Goal: Task Accomplishment & Management: Manage account settings

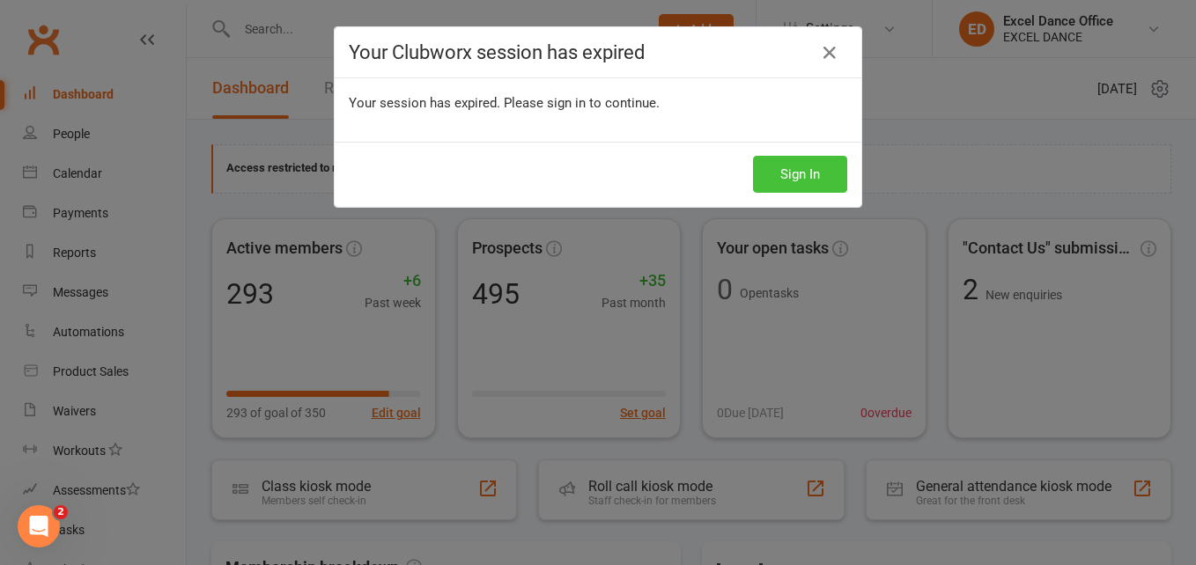
click at [810, 174] on button "Sign In" at bounding box center [800, 174] width 94 height 37
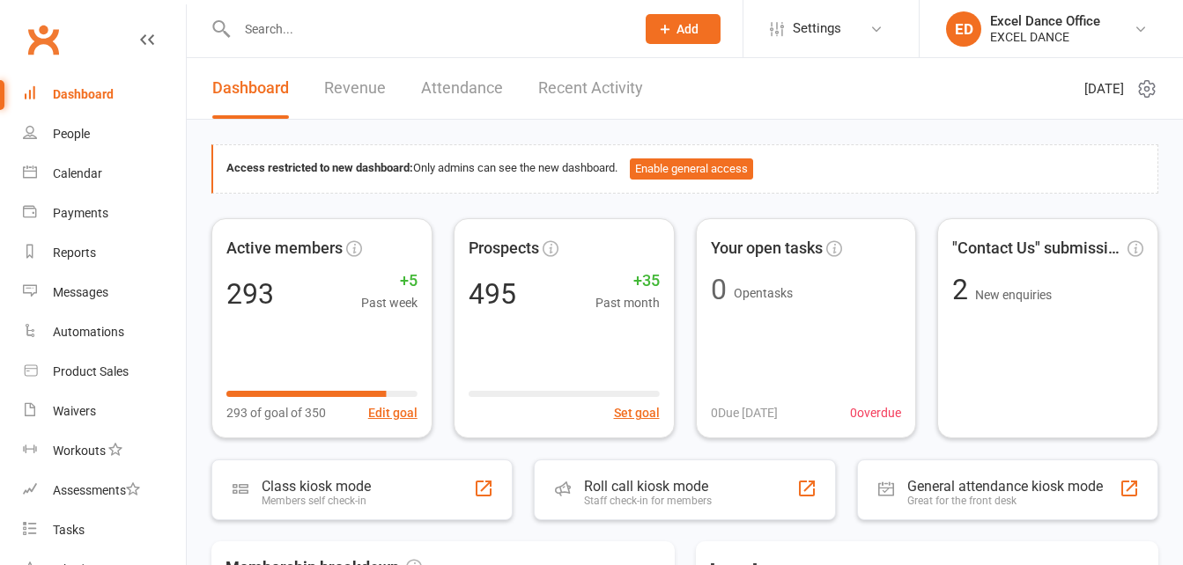
click at [269, 26] on input "text" at bounding box center [427, 29] width 391 height 25
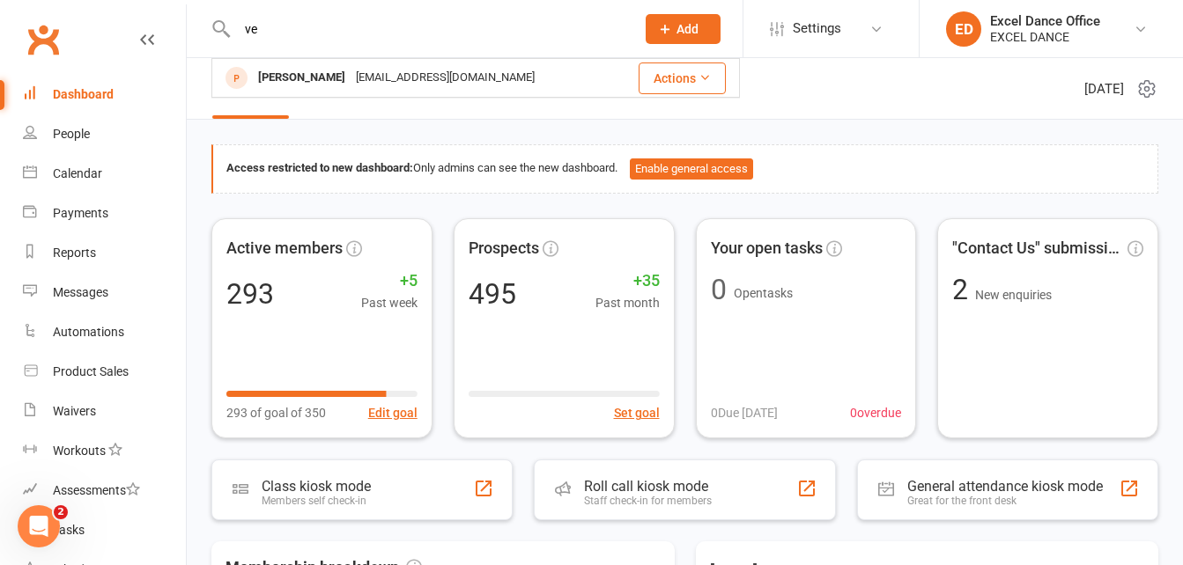
type input "v"
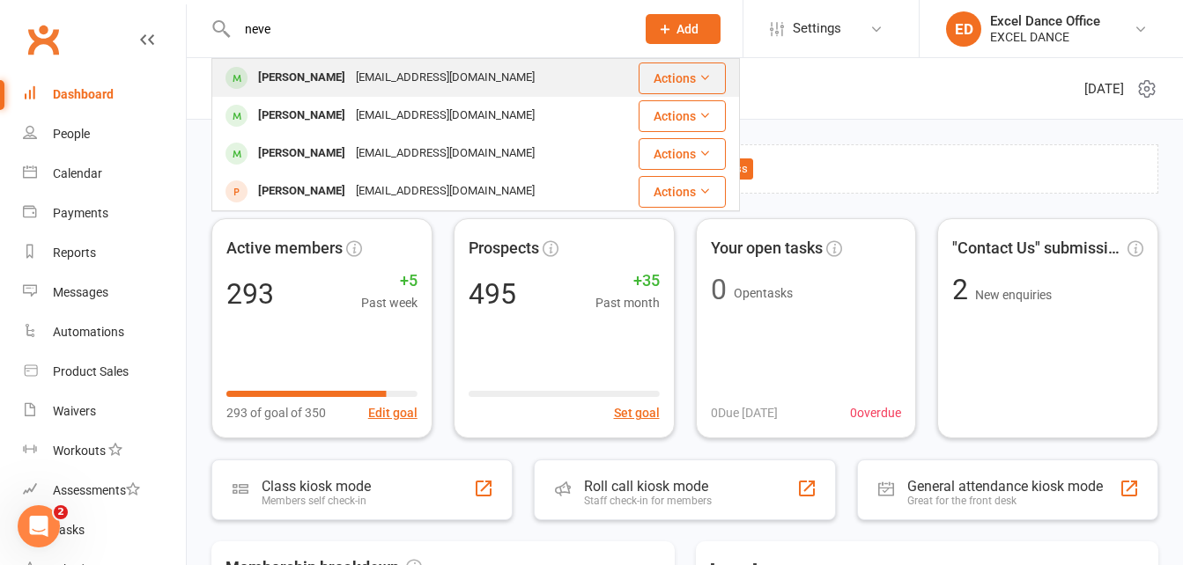
type input "neve"
click at [356, 94] on div "[PERSON_NAME] [EMAIL_ADDRESS][DOMAIN_NAME]" at bounding box center [414, 78] width 402 height 36
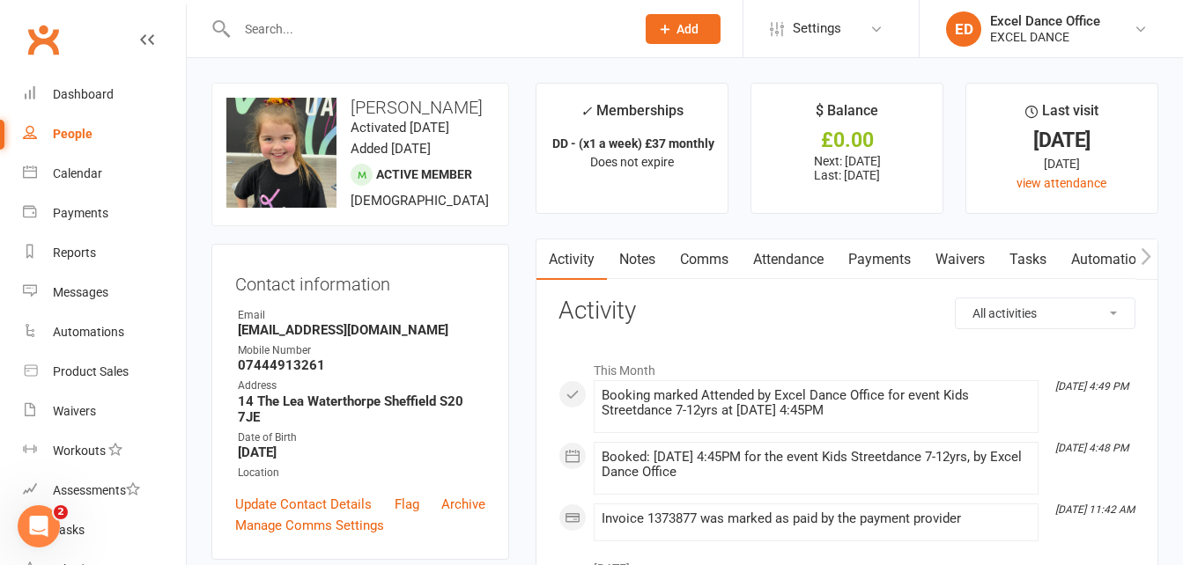
click at [259, 35] on input "text" at bounding box center [427, 29] width 391 height 25
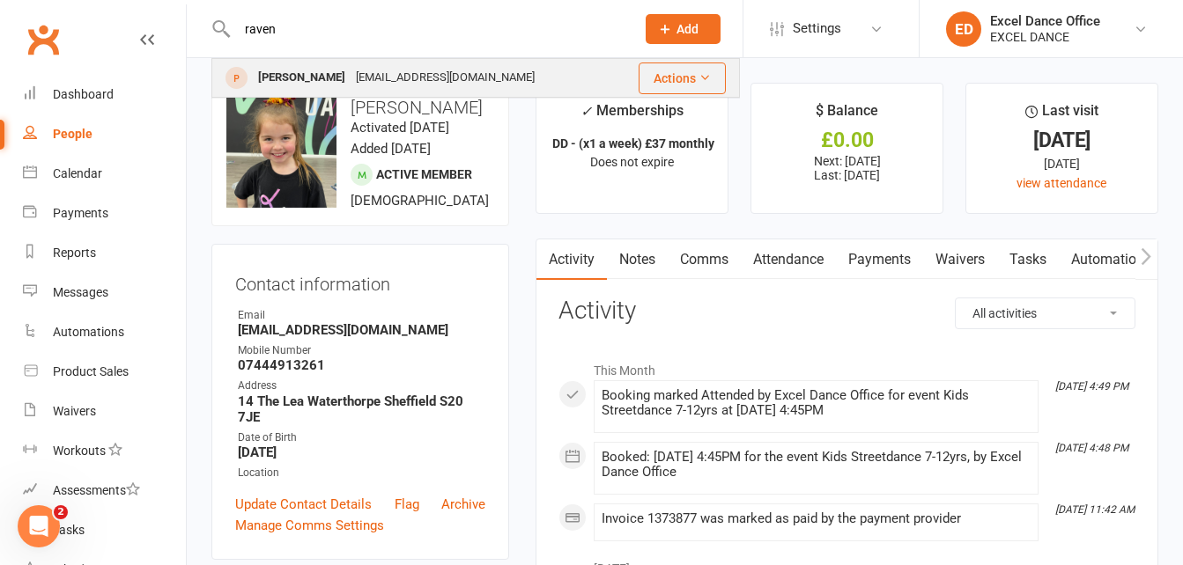
type input "raven"
click at [350, 78] on div "[PERSON_NAME]" at bounding box center [302, 78] width 98 height 26
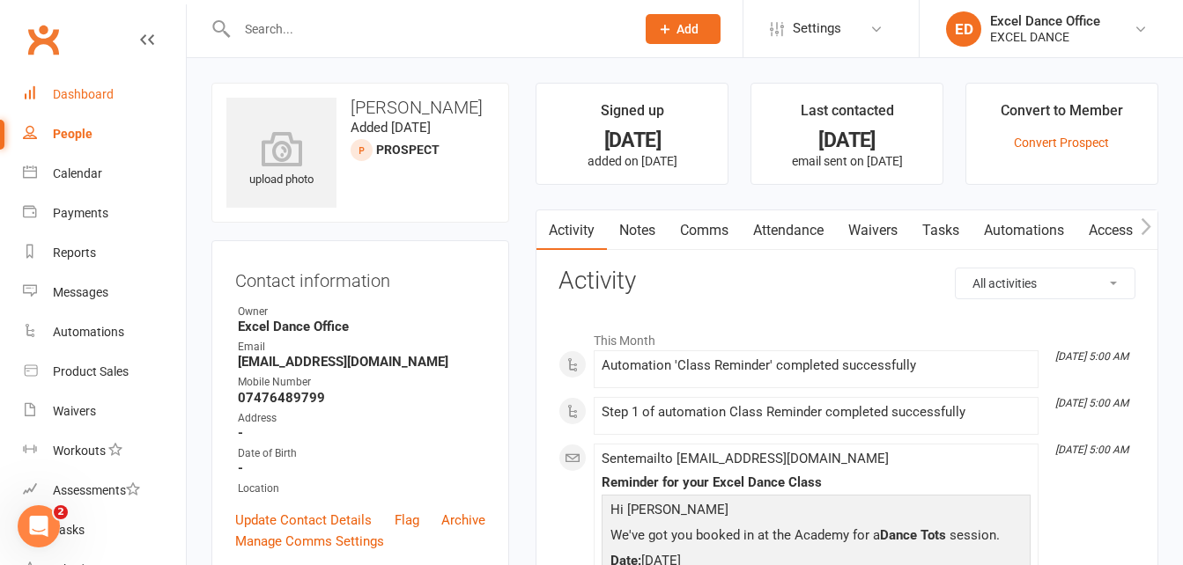
click at [114, 90] on link "Dashboard" at bounding box center [104, 95] width 163 height 40
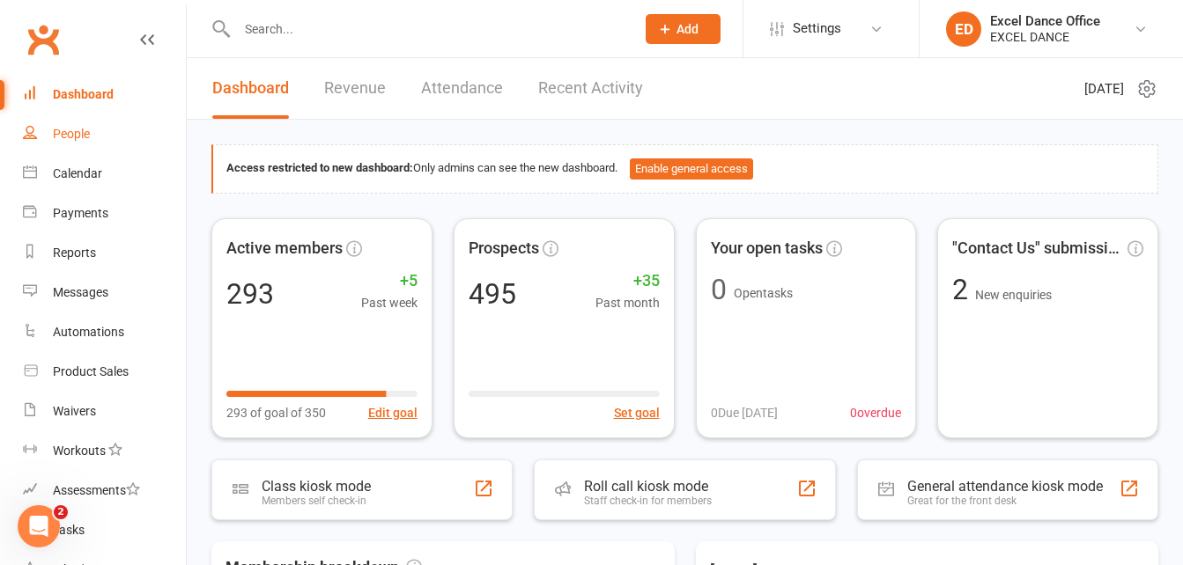
click at [70, 143] on link "People" at bounding box center [104, 134] width 163 height 40
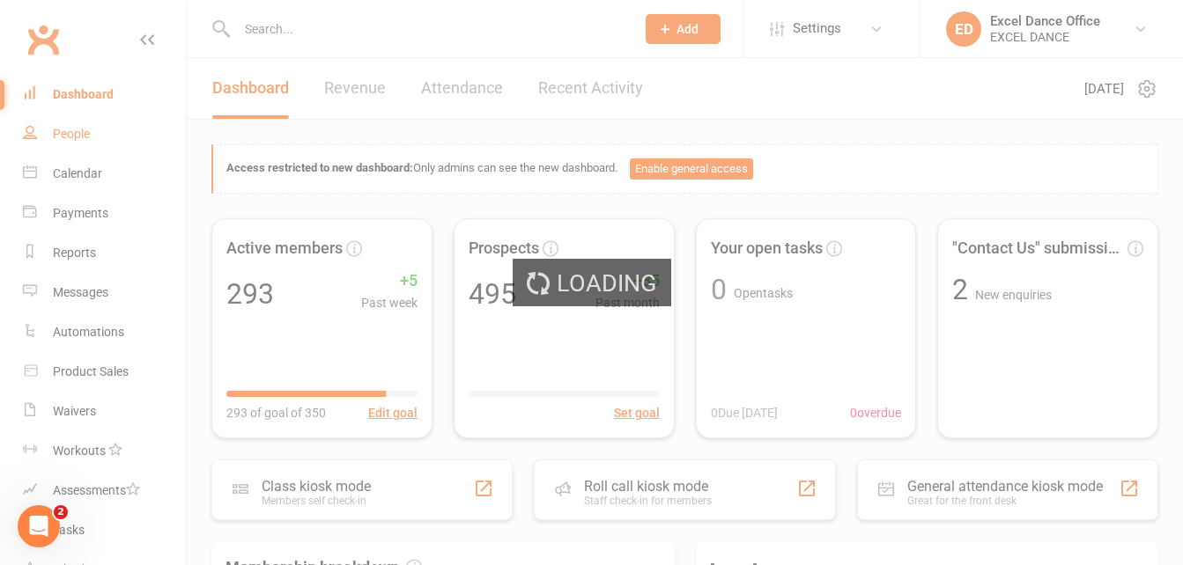
select select "100"
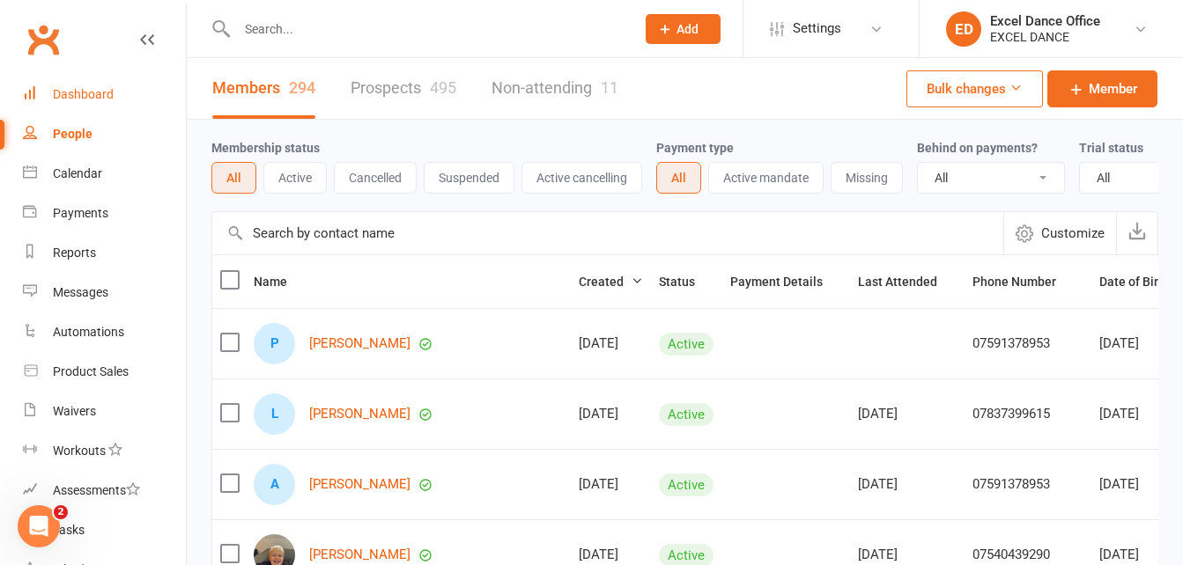
click at [113, 89] on link "Dashboard" at bounding box center [104, 95] width 163 height 40
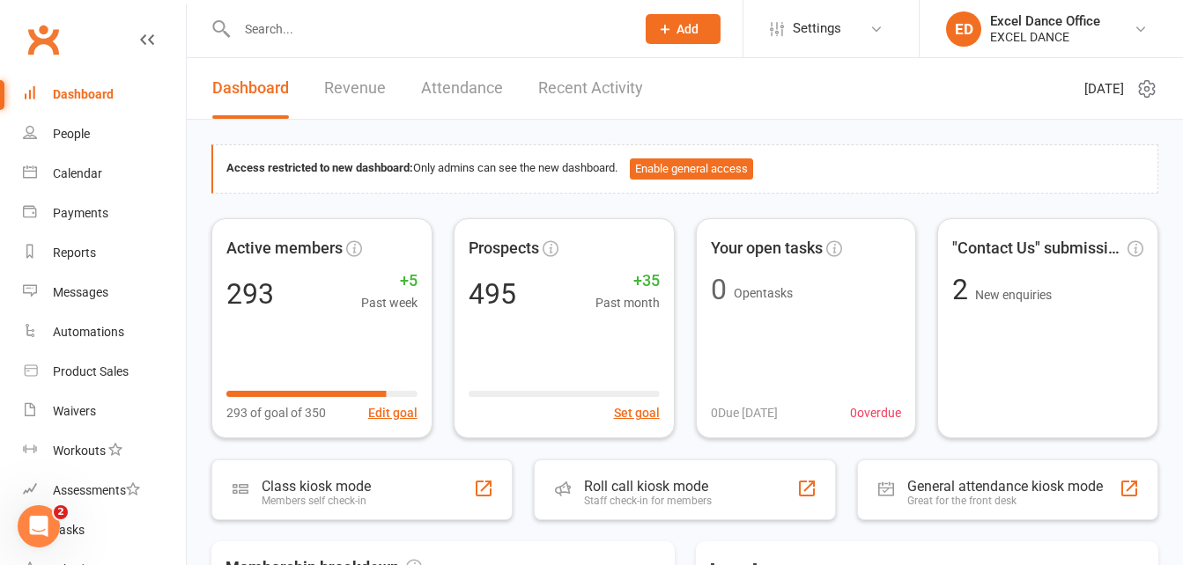
click at [466, 92] on link "Attendance" at bounding box center [462, 88] width 82 height 61
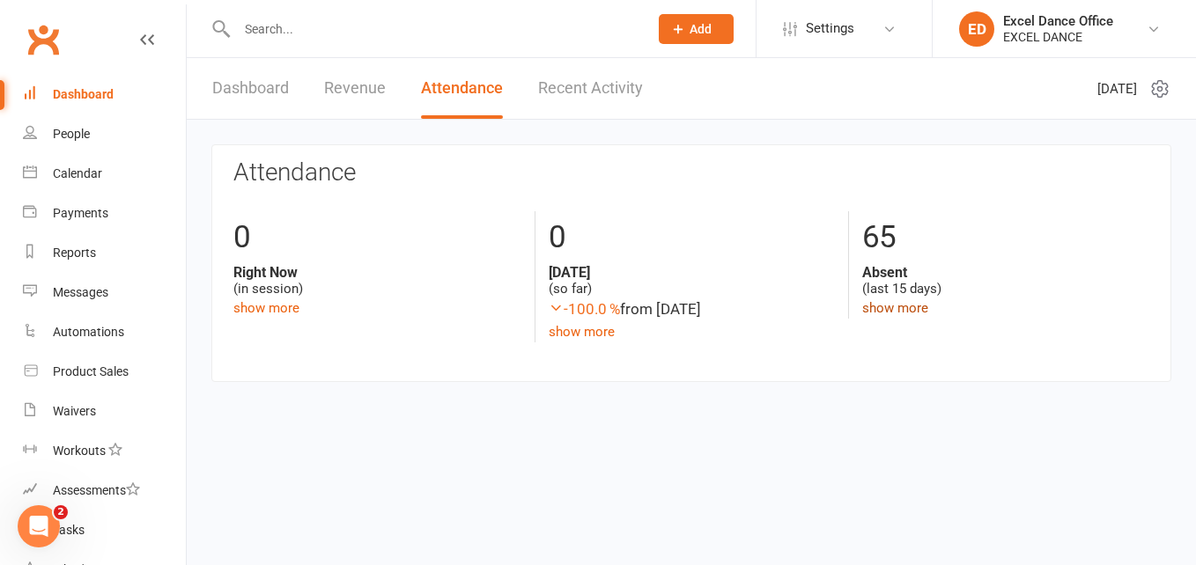
click at [903, 309] on link "show more" at bounding box center [895, 308] width 66 height 16
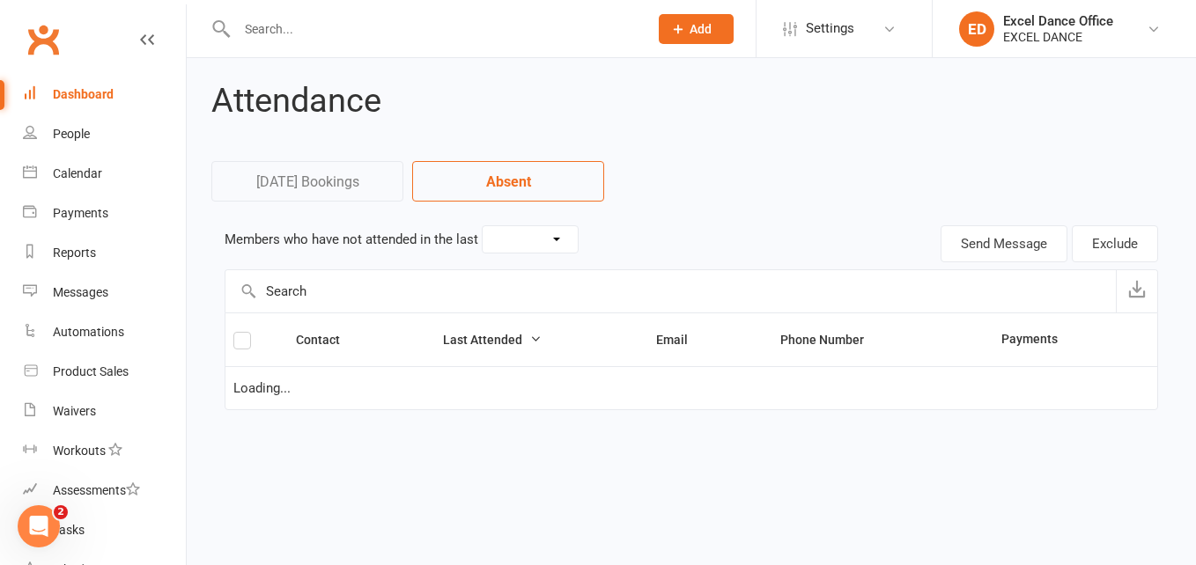
select select "15"
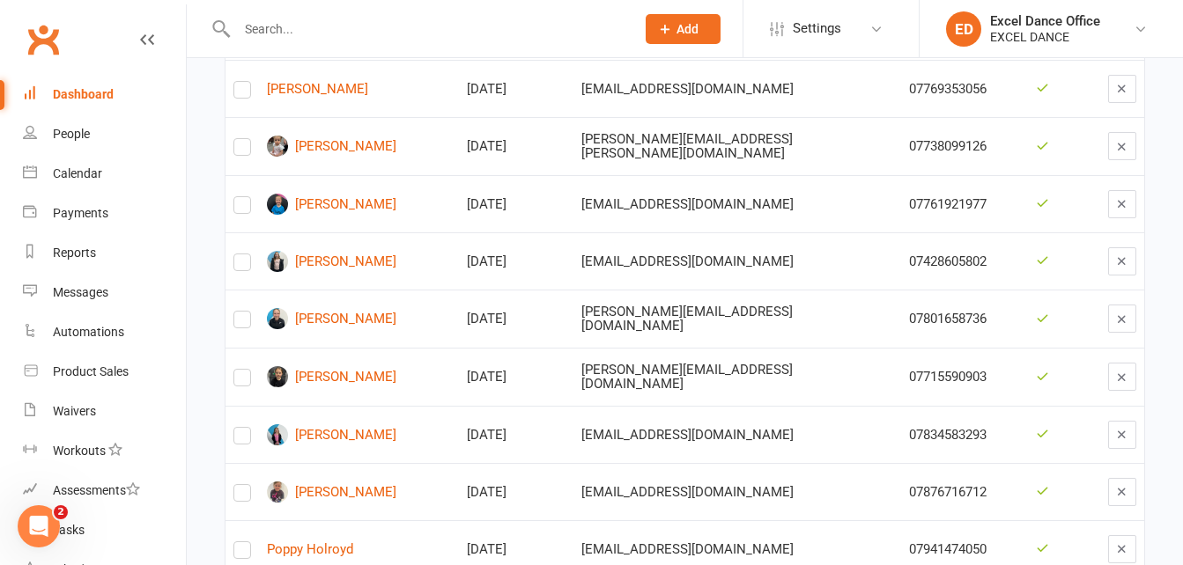
scroll to position [830, 0]
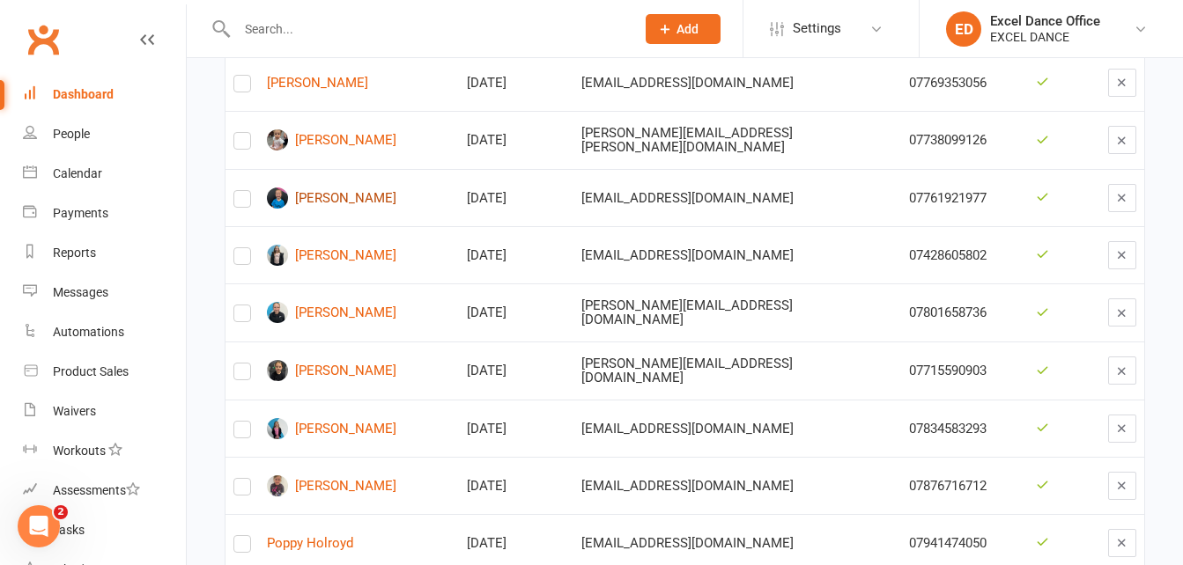
click at [398, 197] on link "[PERSON_NAME]" at bounding box center [359, 198] width 184 height 21
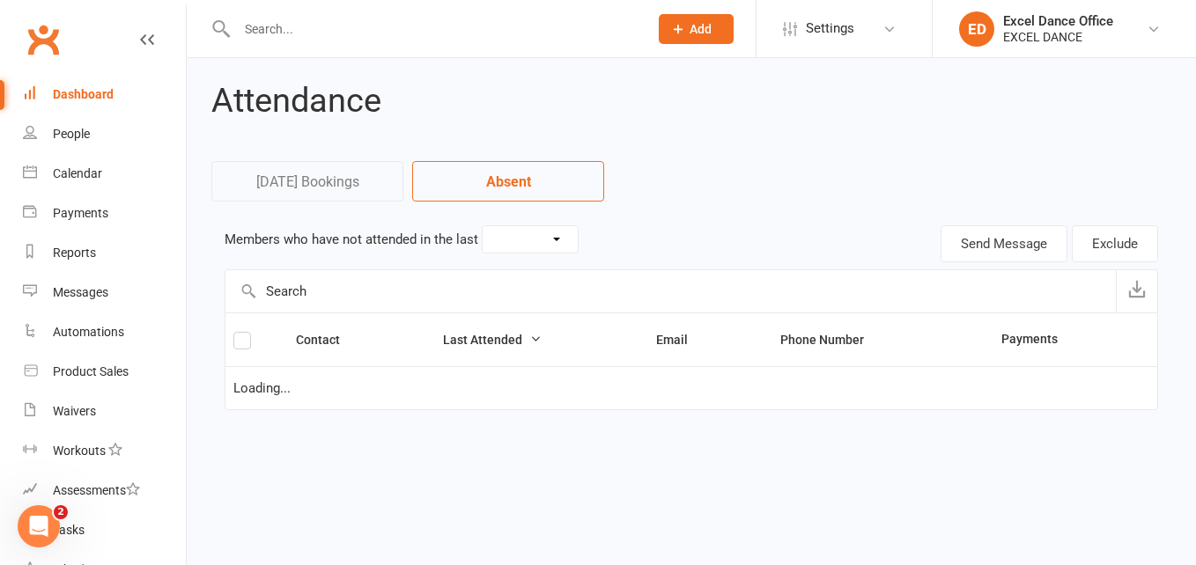
select select "15"
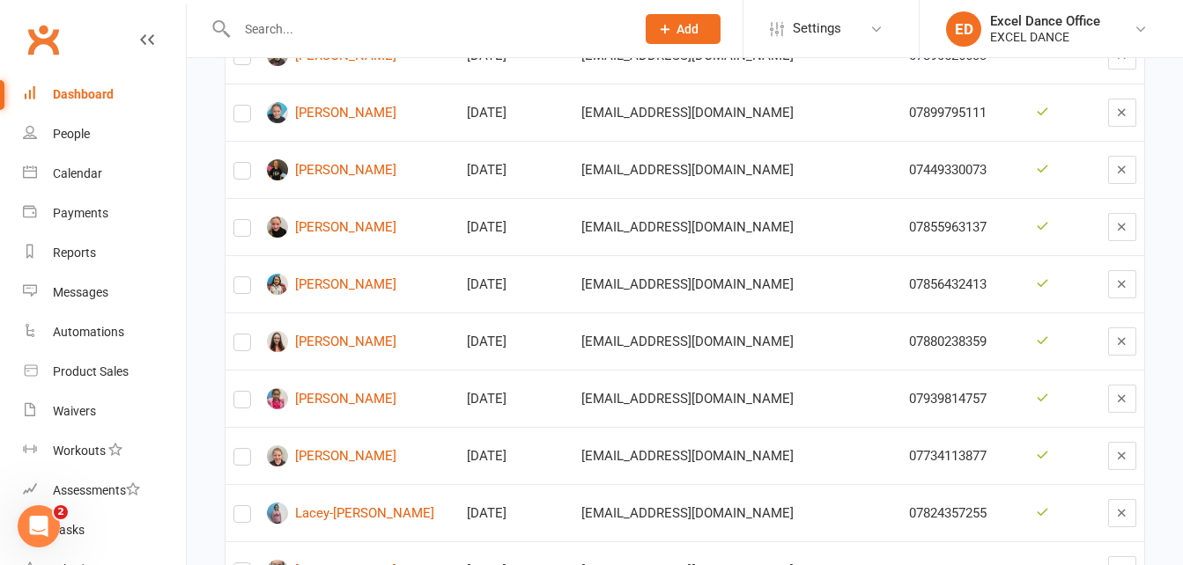
scroll to position [2249, 0]
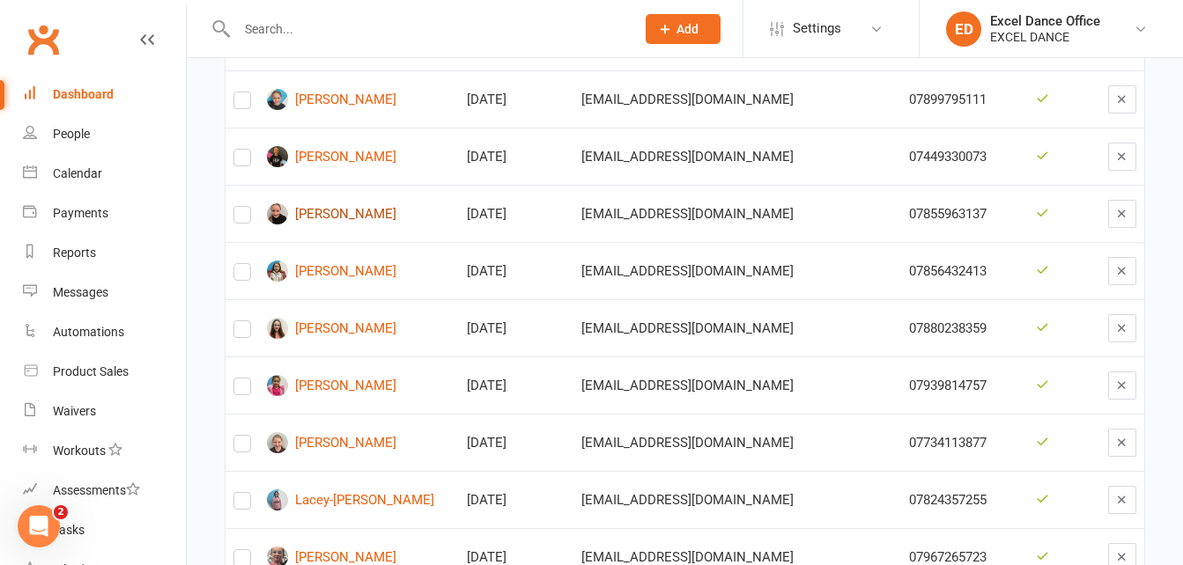
click at [359, 203] on link "[PERSON_NAME]" at bounding box center [359, 213] width 184 height 21
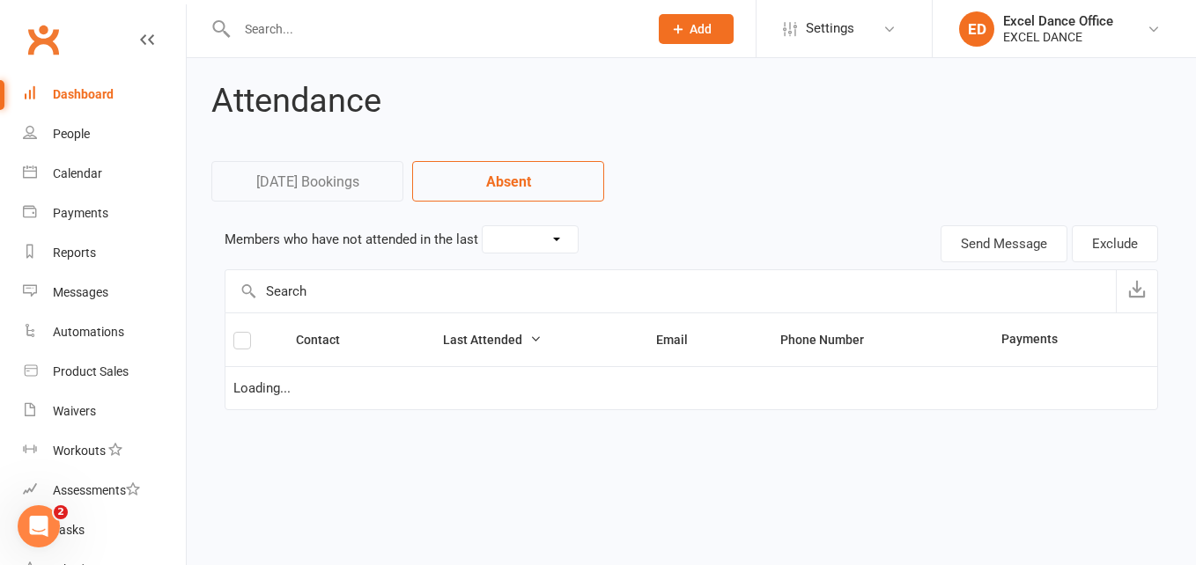
select select "15"
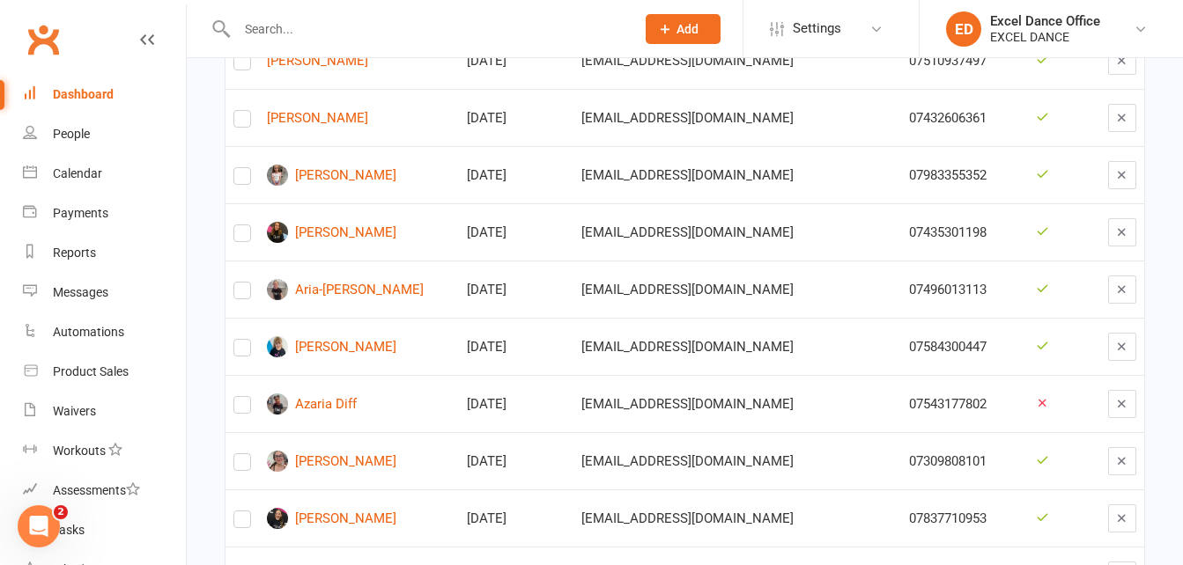
scroll to position [3026, 0]
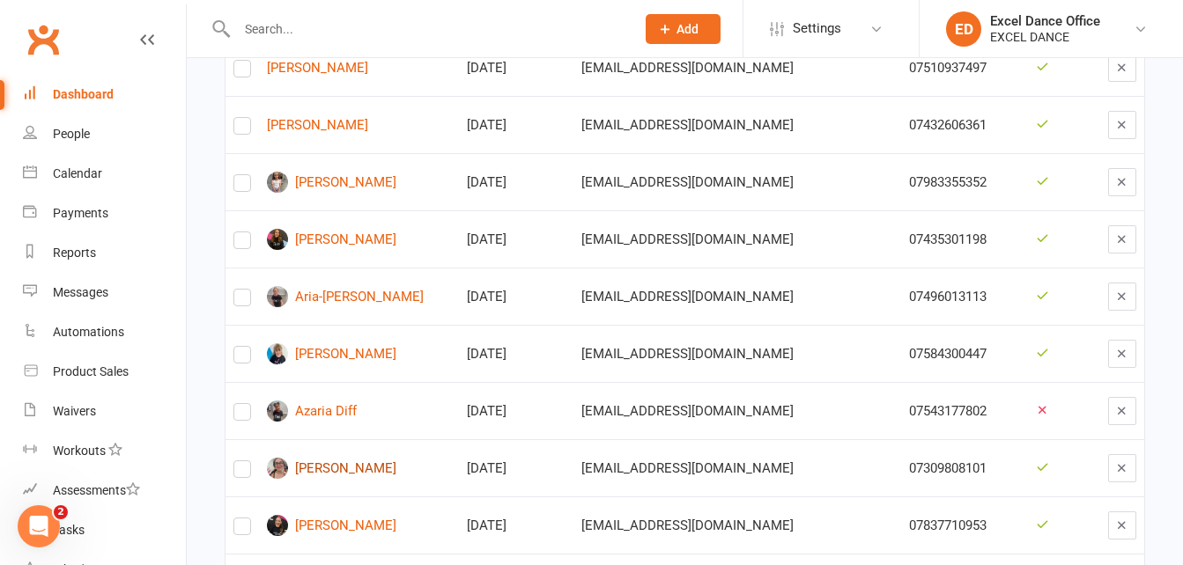
click at [387, 458] on link "[PERSON_NAME]" at bounding box center [359, 468] width 184 height 21
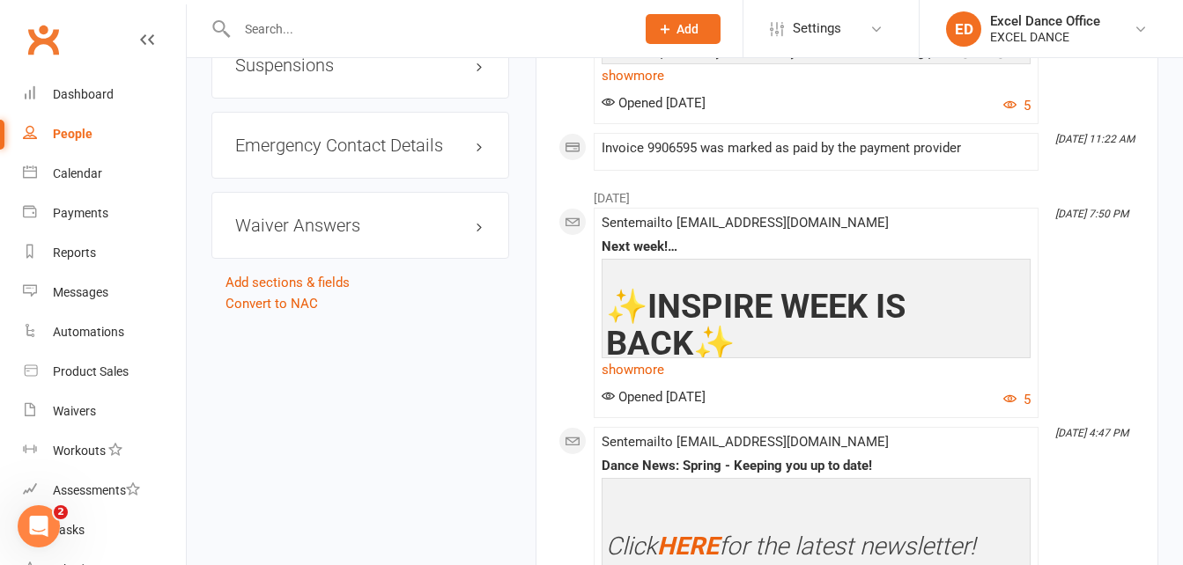
scroll to position [2242, 0]
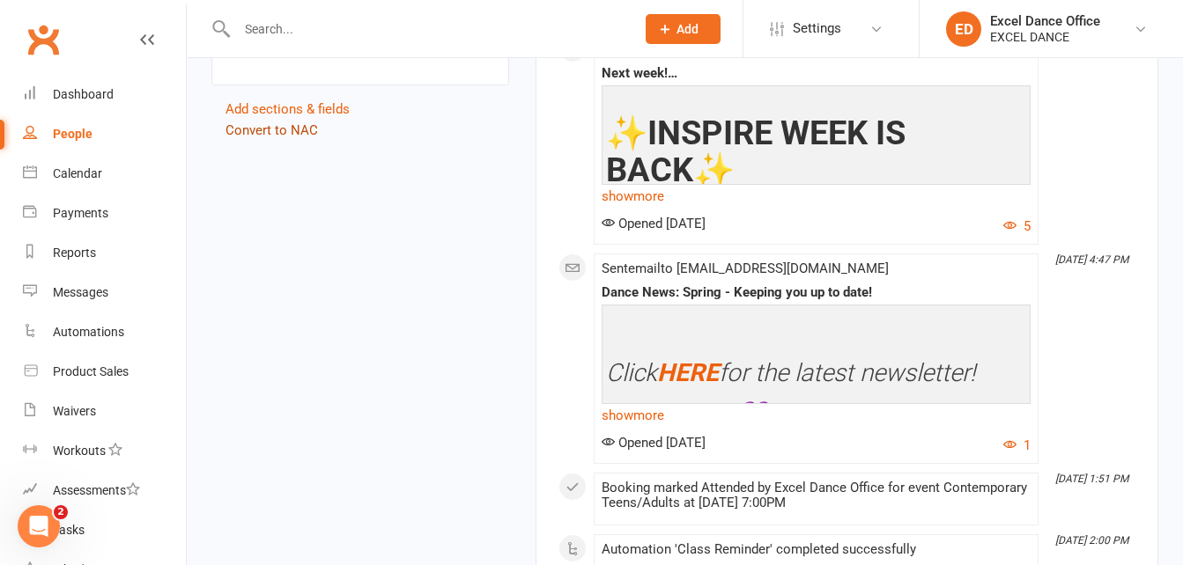
click at [299, 138] on link "Convert to NAC" at bounding box center [271, 130] width 92 height 16
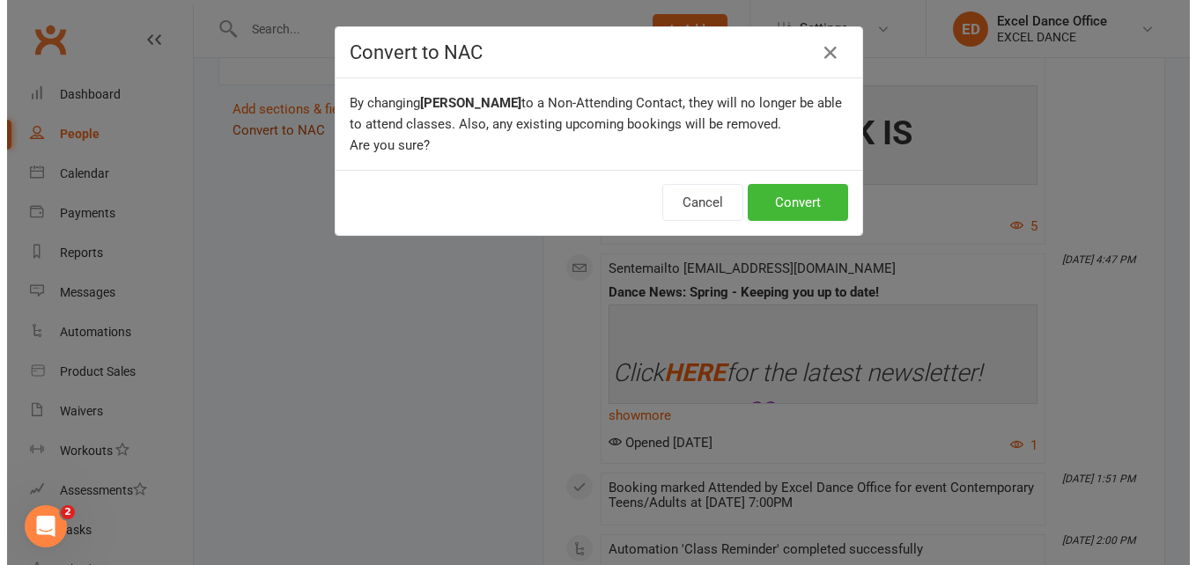
scroll to position [2223, 0]
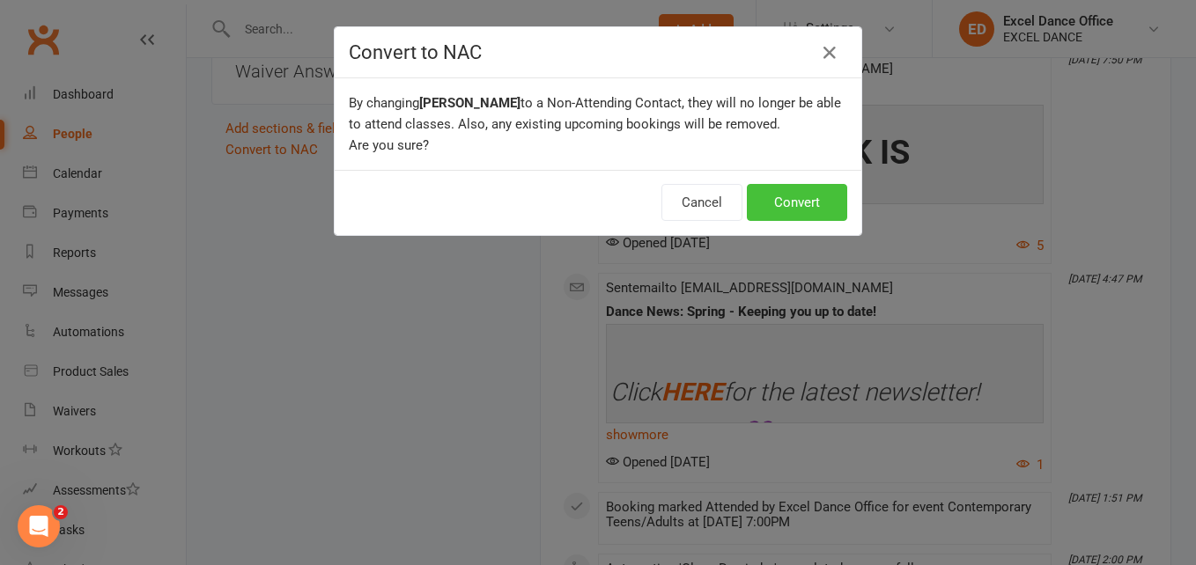
click at [790, 200] on button "Convert" at bounding box center [797, 202] width 100 height 37
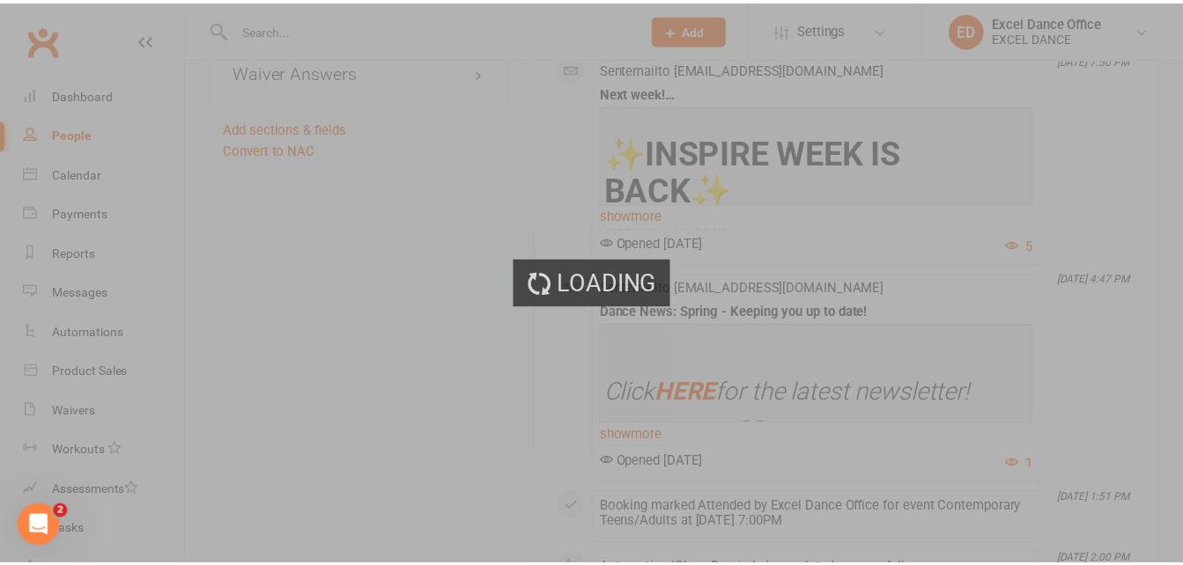
scroll to position [2242, 0]
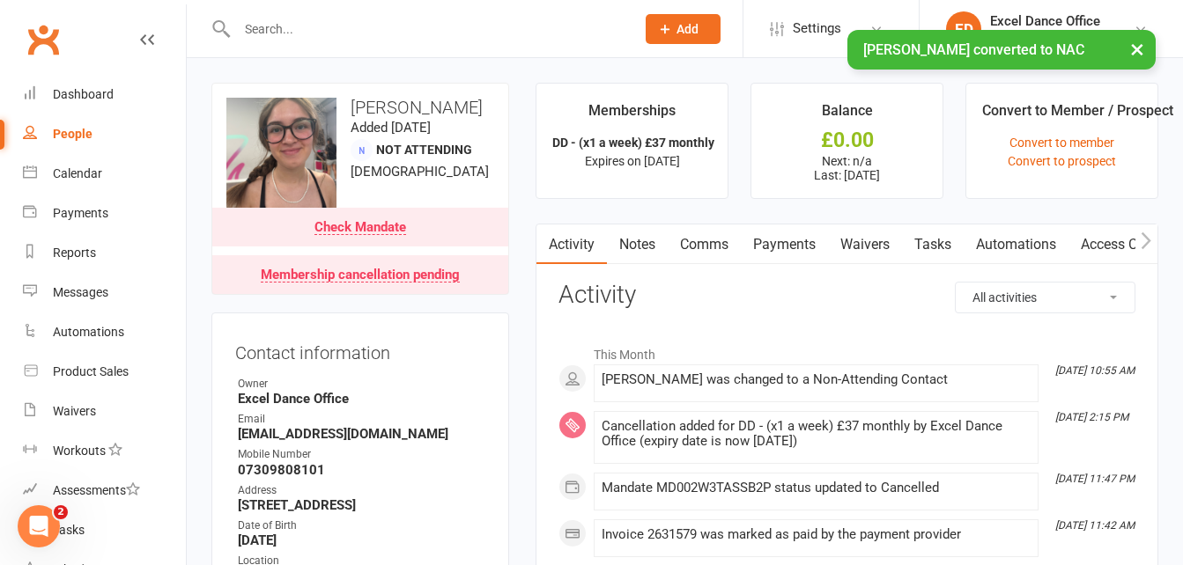
click at [83, 129] on div "People" at bounding box center [73, 134] width 40 height 14
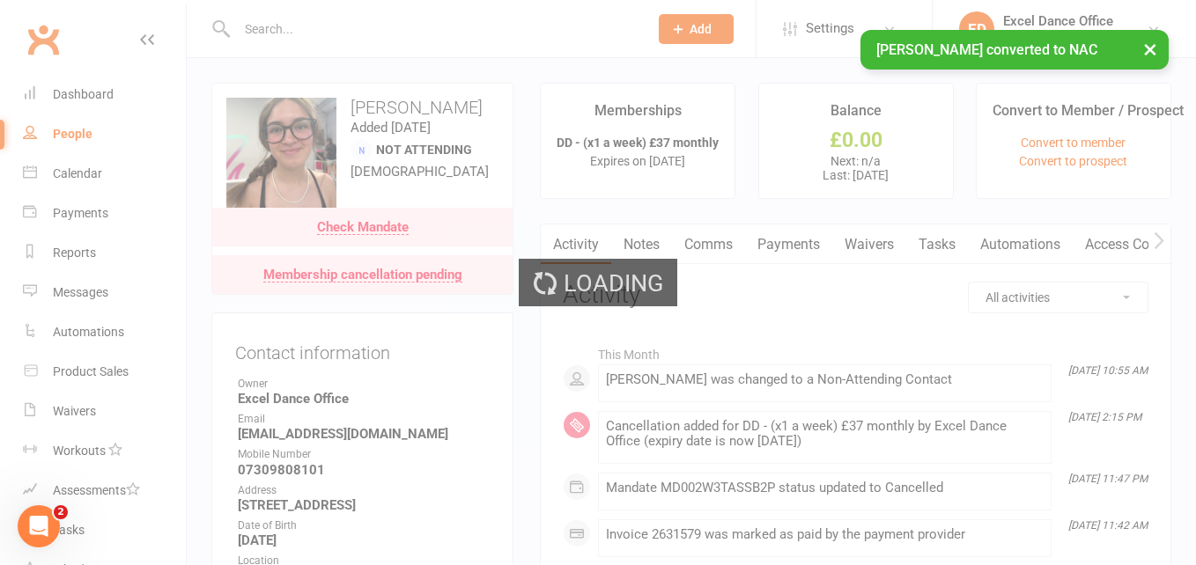
select select "100"
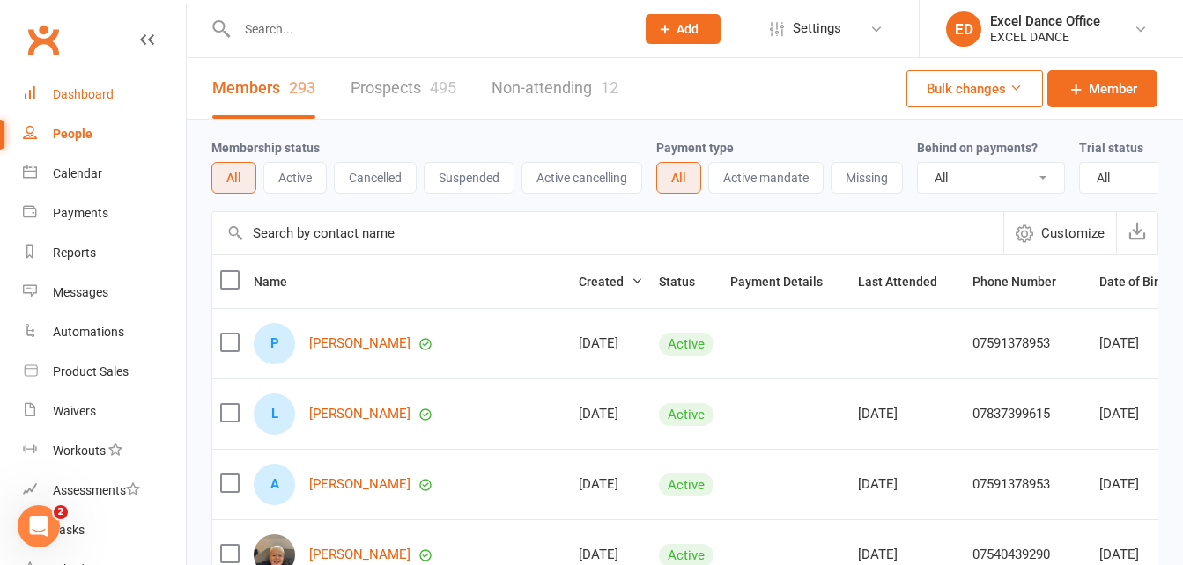
click at [85, 98] on div "Dashboard" at bounding box center [83, 94] width 61 height 14
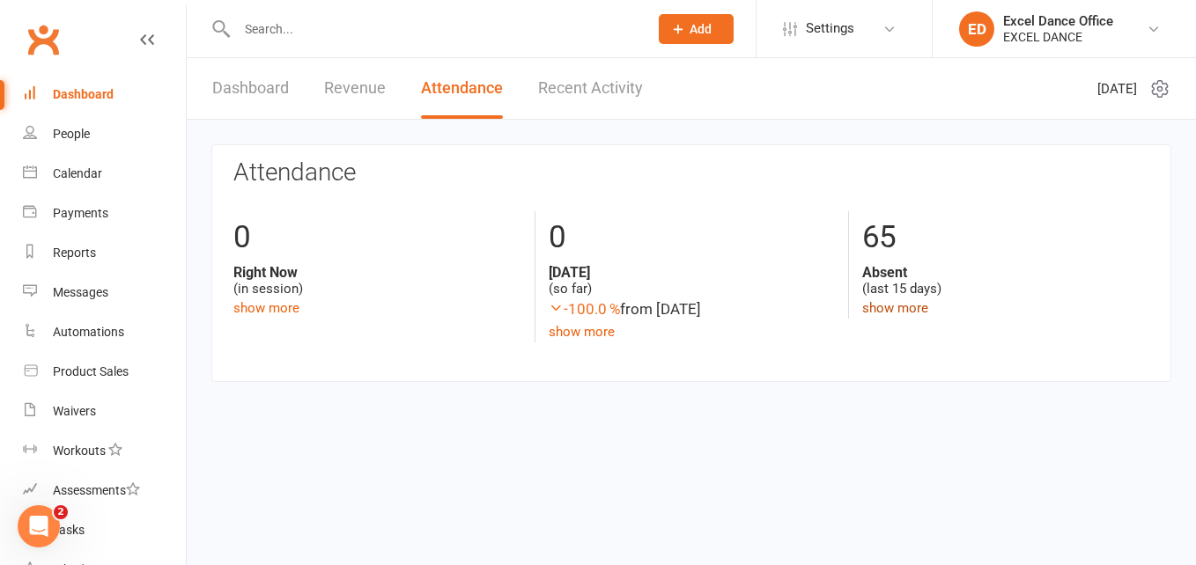
click at [910, 300] on link "show more" at bounding box center [895, 308] width 66 height 16
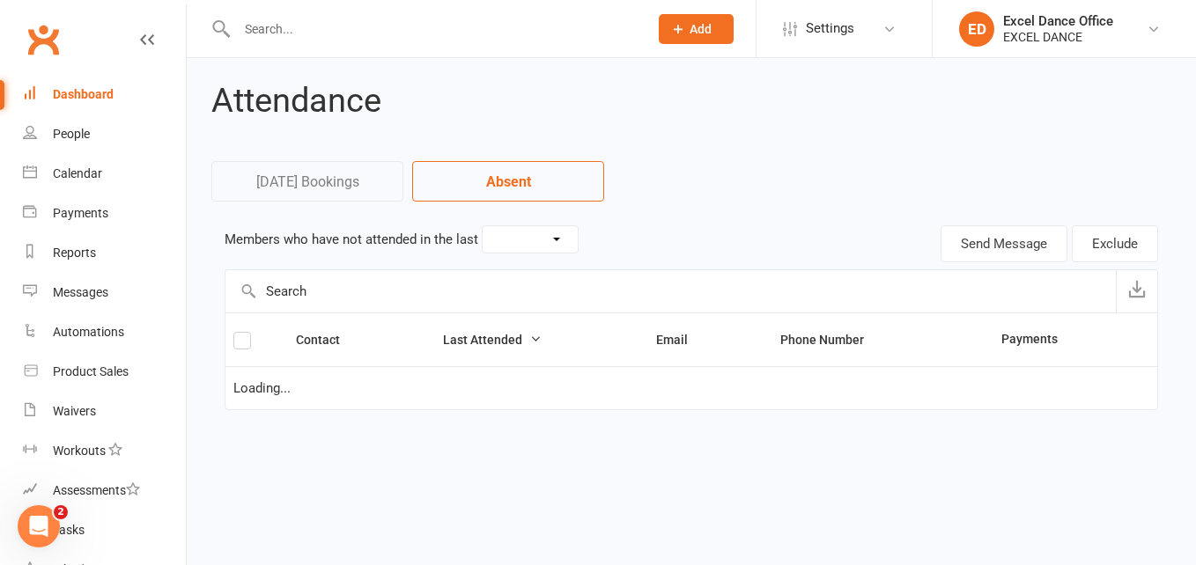
select select "15"
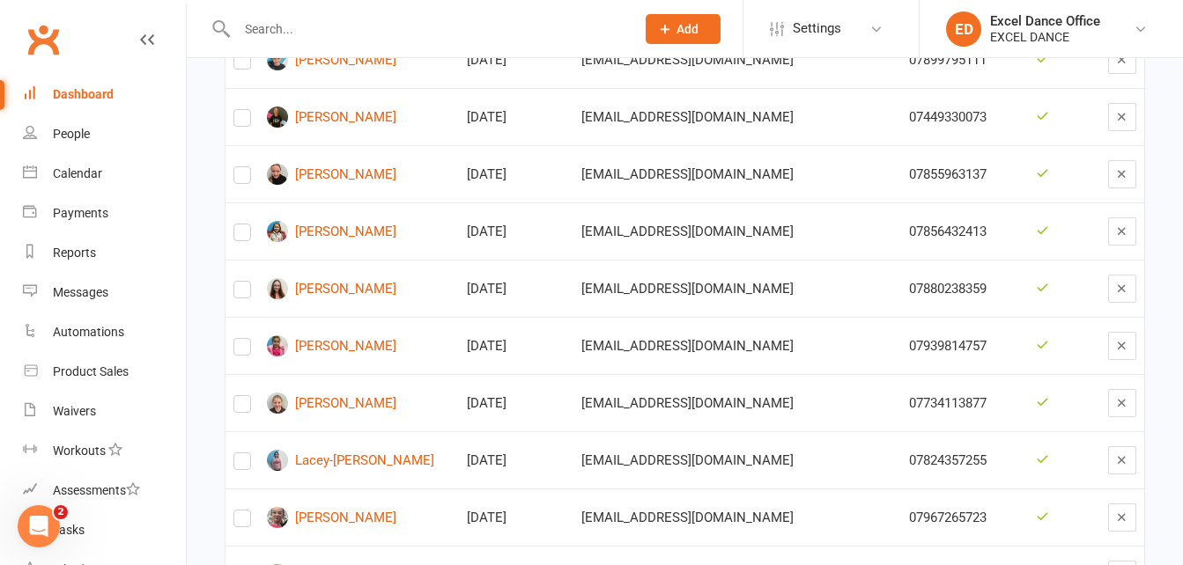
scroll to position [2251, 0]
